Goal: Find specific page/section: Find specific page/section

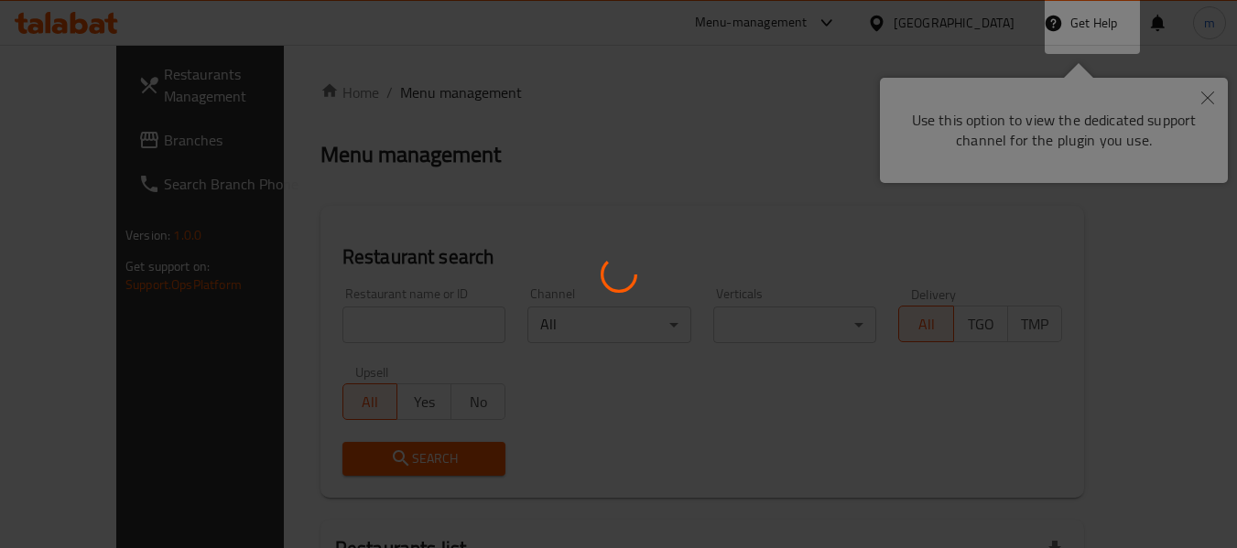
click at [1207, 100] on div at bounding box center [618, 274] width 1237 height 548
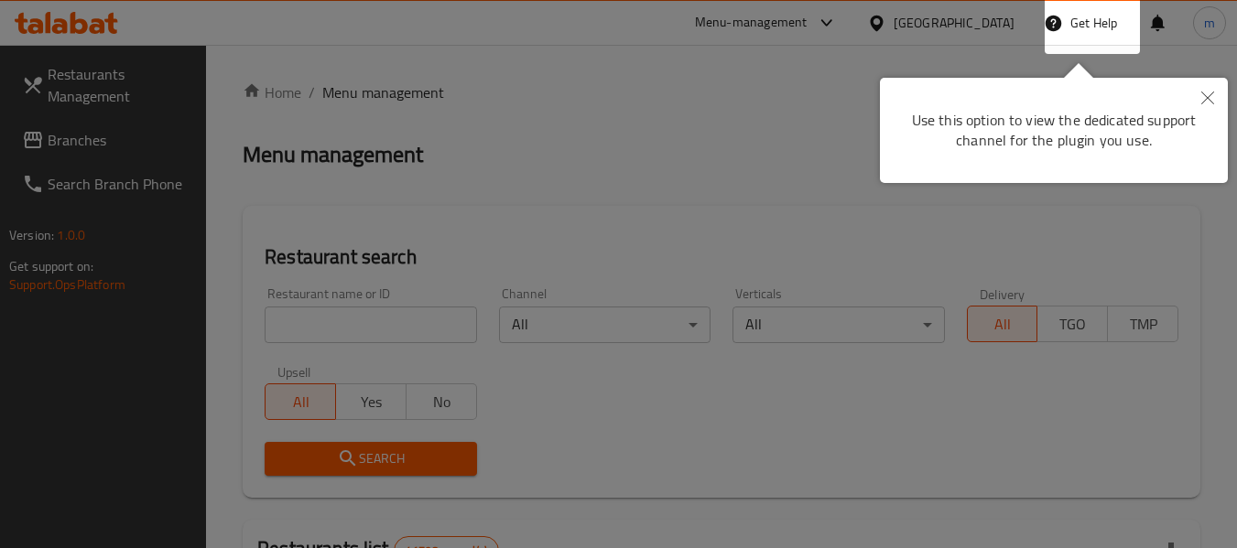
click at [443, 219] on div at bounding box center [618, 274] width 1237 height 548
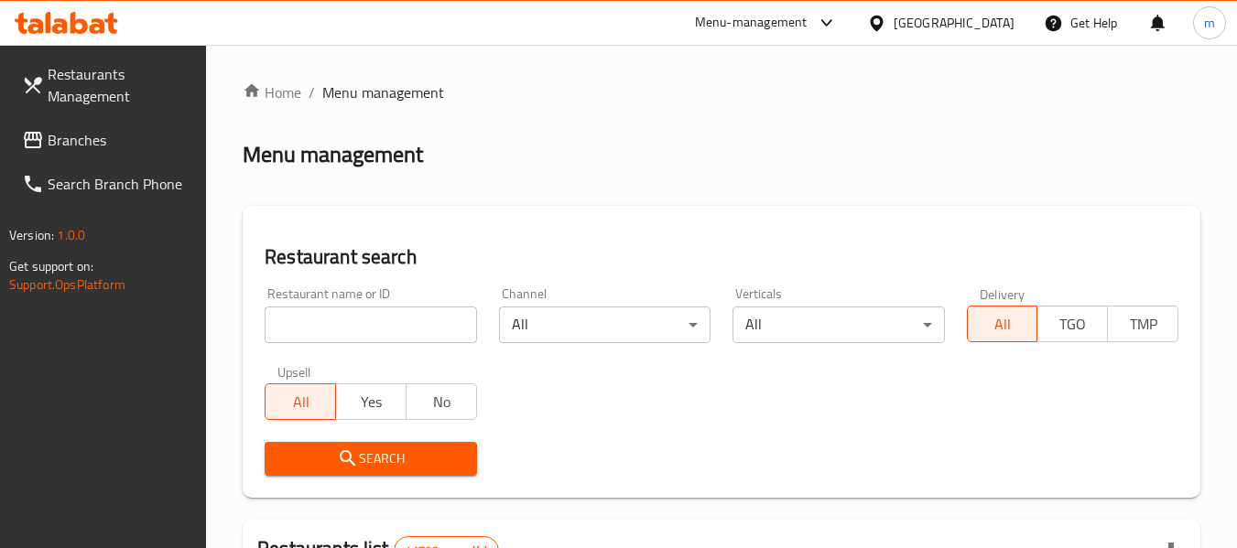
click at [816, 27] on icon at bounding box center [827, 23] width 22 height 22
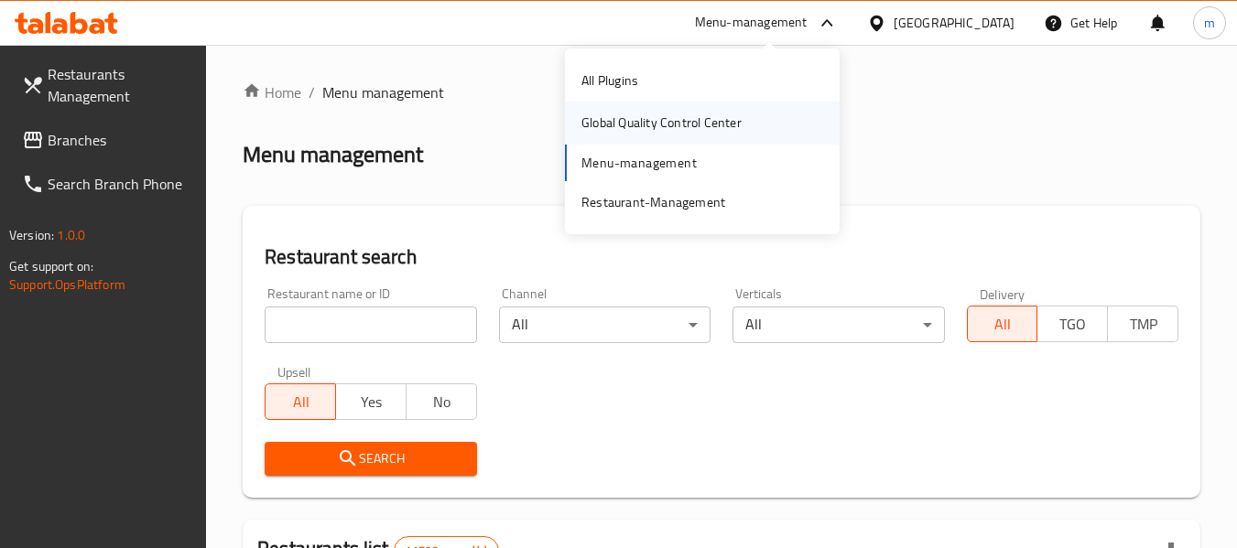
click at [638, 126] on div "Global Quality Control Center" at bounding box center [661, 123] width 160 height 20
